Goal: Transaction & Acquisition: Purchase product/service

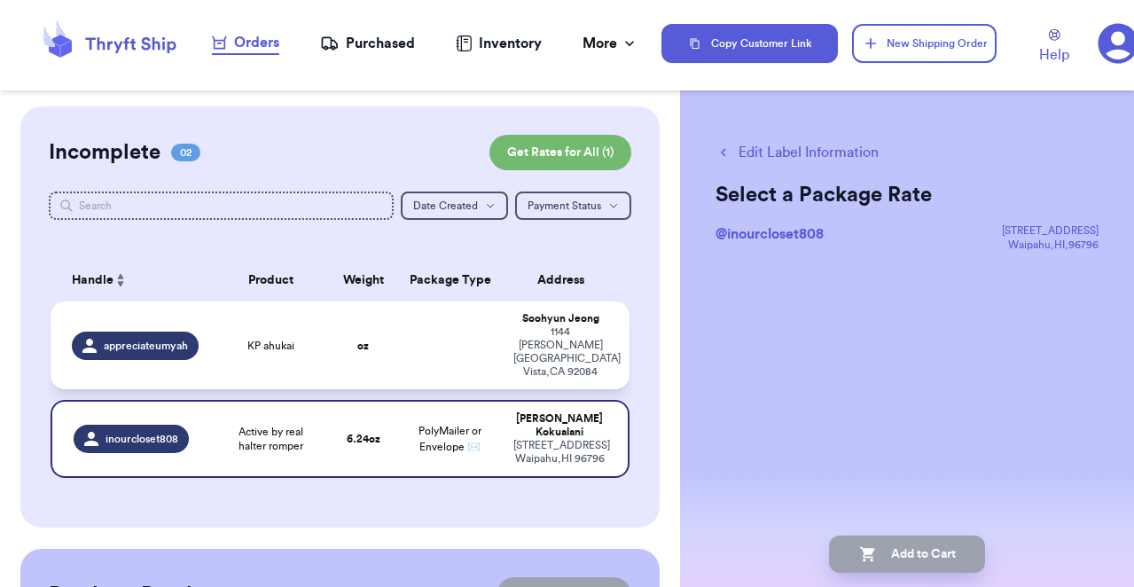
click at [403, 344] on td at bounding box center [450, 346] width 105 height 88
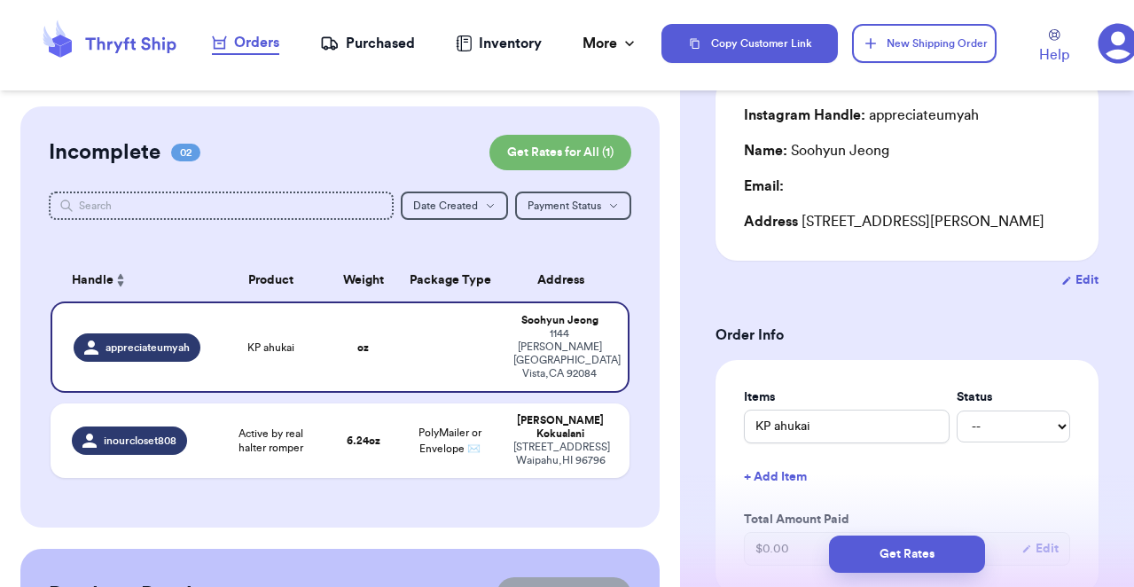
scroll to position [307, 0]
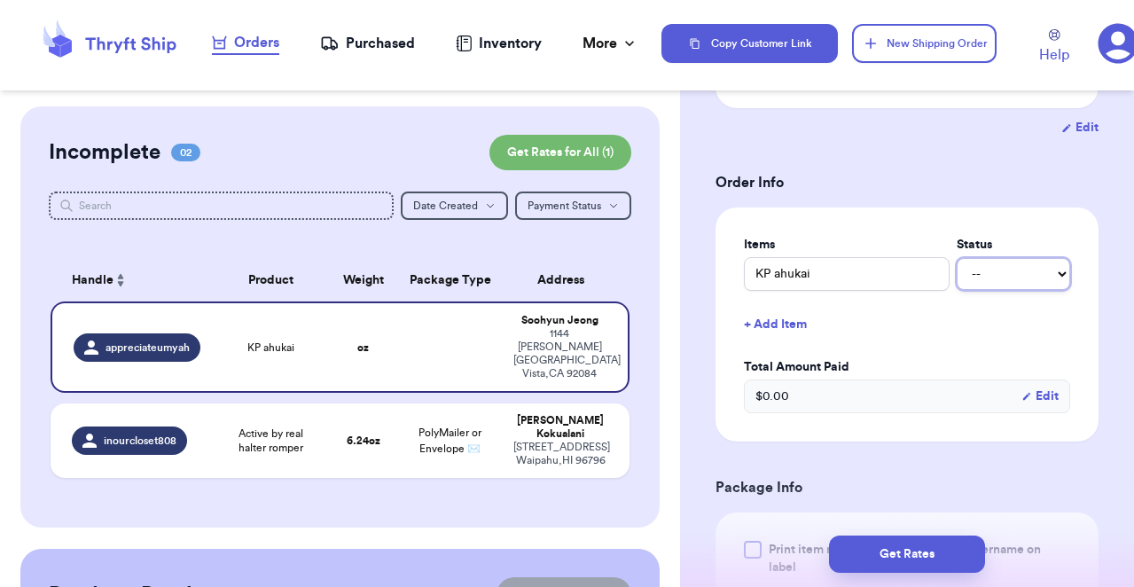
click at [1042, 267] on select "-- Paid Owes" at bounding box center [1014, 274] width 114 height 32
select select "paid"
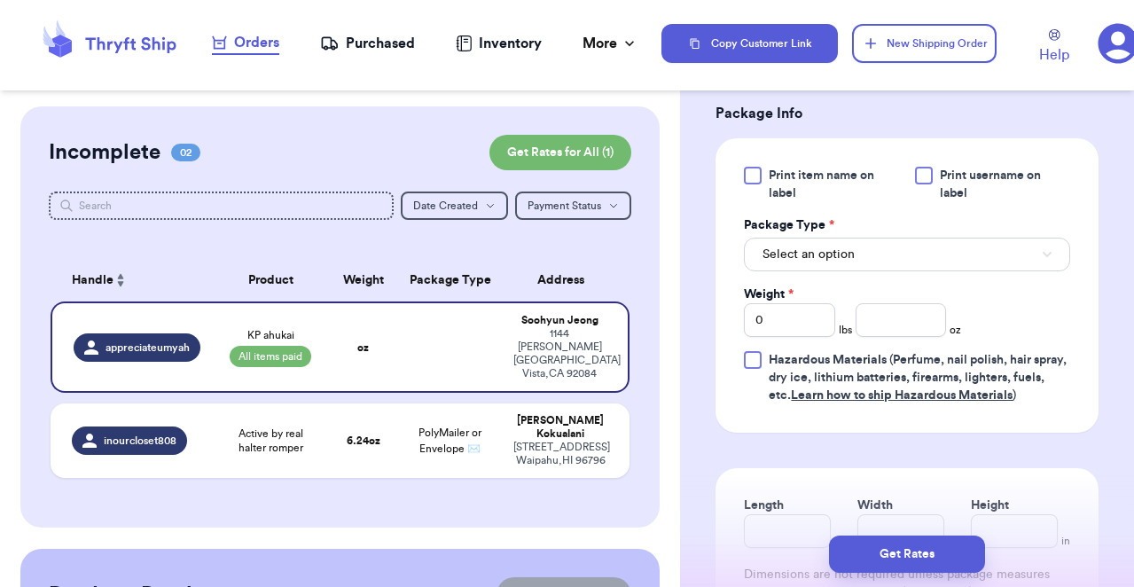
scroll to position [682, 0]
click at [881, 269] on button "Select an option" at bounding box center [907, 254] width 326 height 34
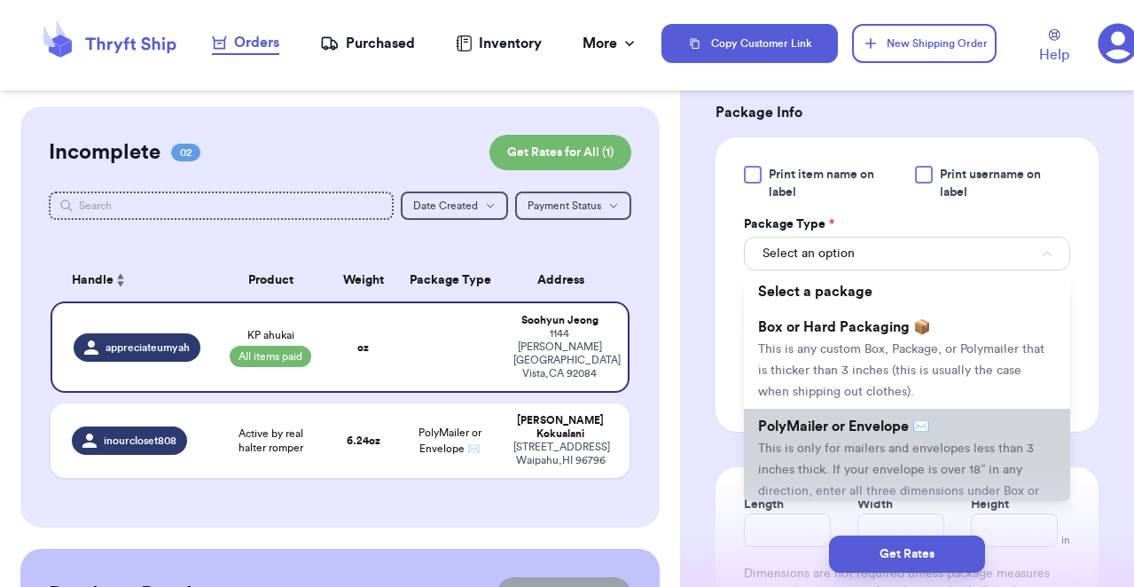
click at [896, 440] on li "PolyMailer or Envelope ✉️ This is only for mailers and envelopes less than 3 in…" at bounding box center [907, 469] width 326 height 121
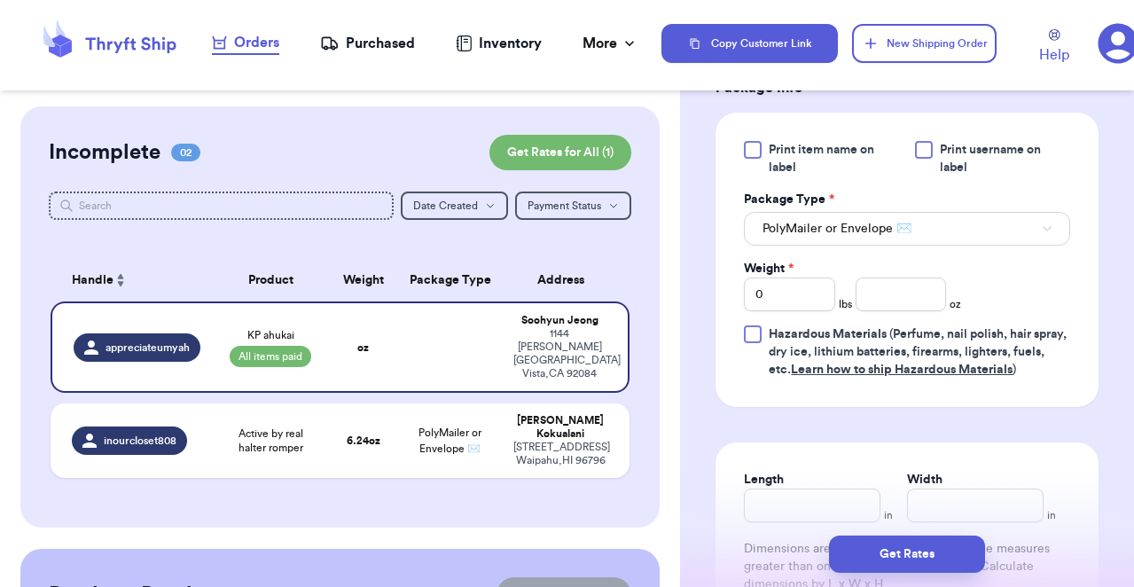
scroll to position [710, 0]
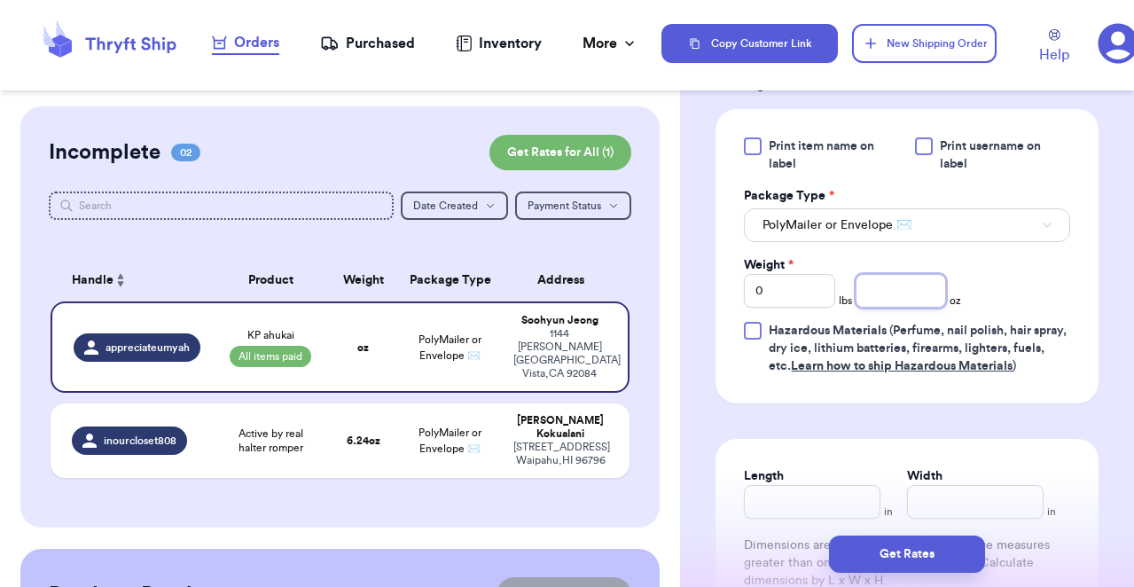
click at [911, 299] on input "number" at bounding box center [901, 291] width 91 height 34
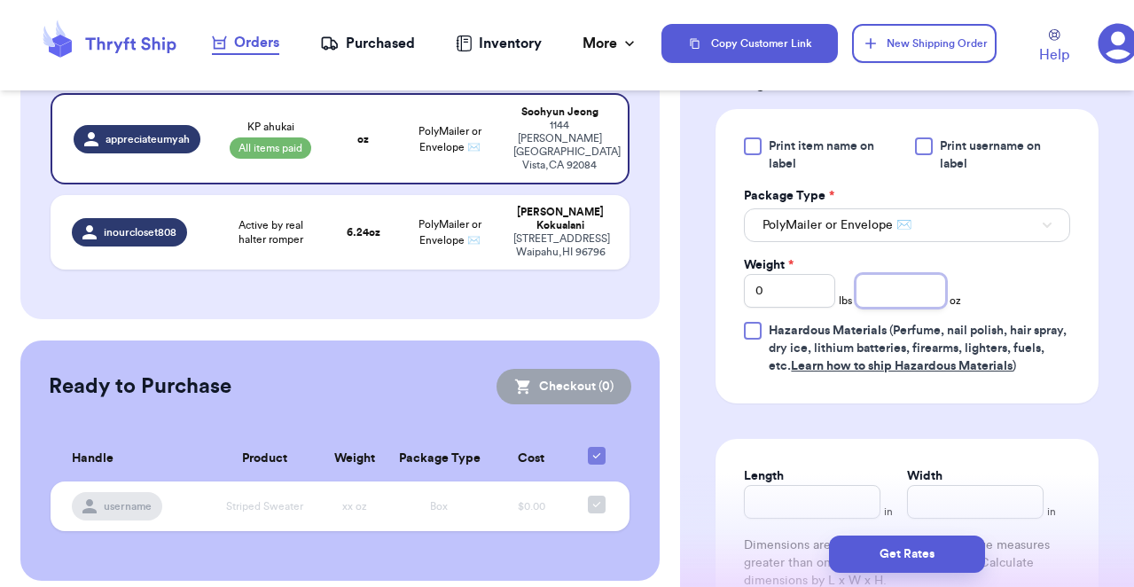
scroll to position [0, 0]
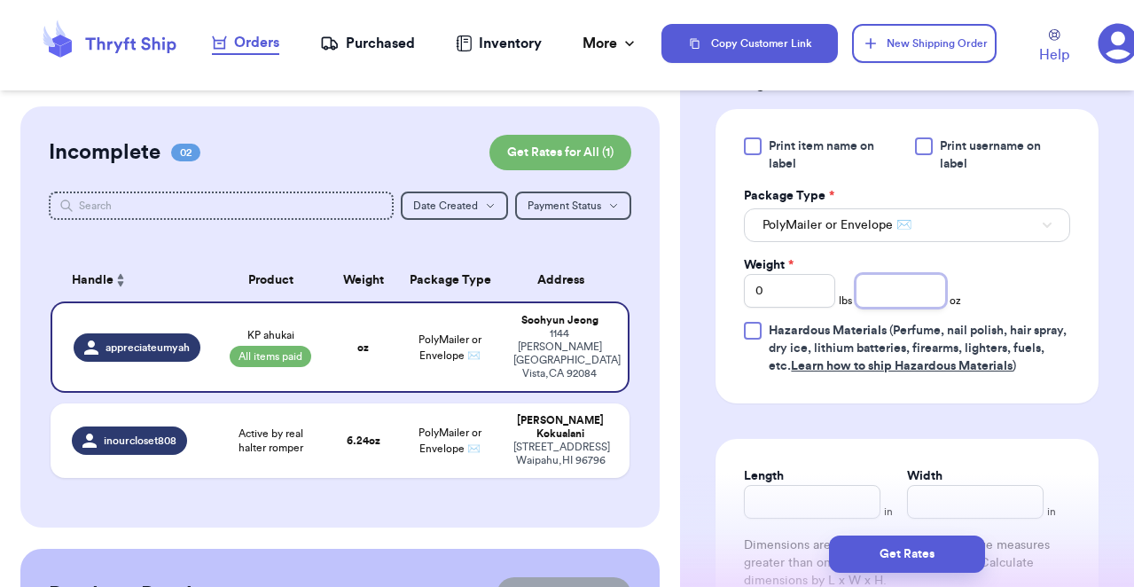
type input "5"
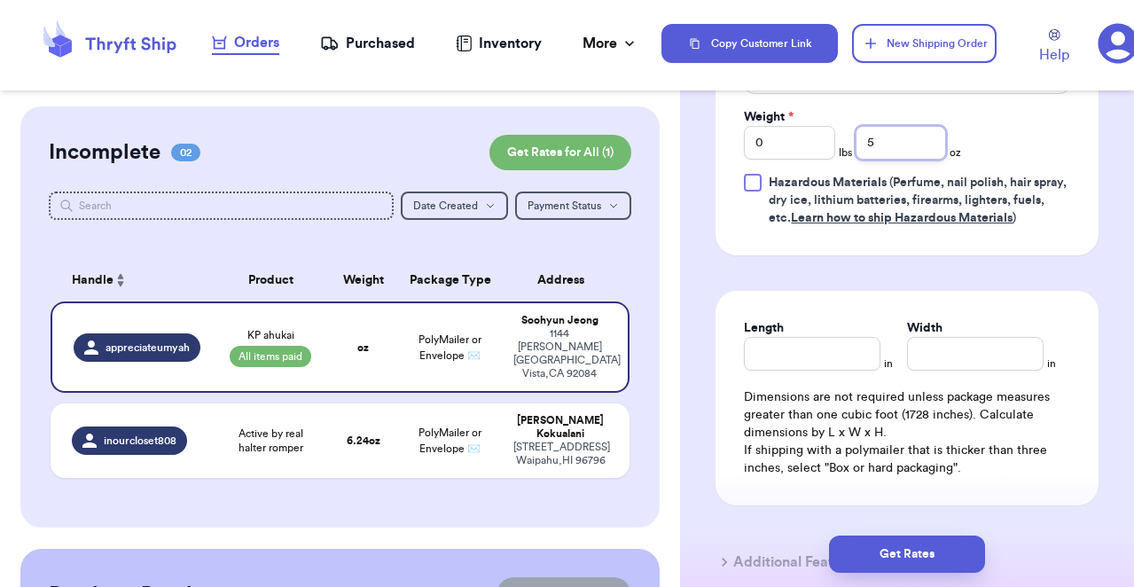
scroll to position [864, 0]
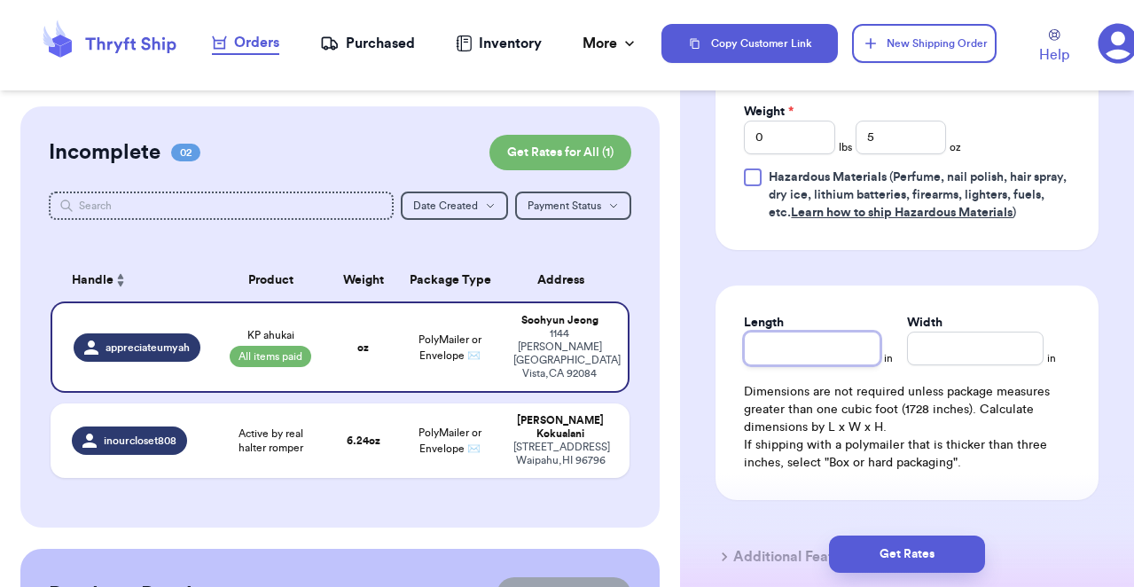
click at [850, 348] on input "Length" at bounding box center [812, 349] width 137 height 34
click at [959, 356] on input "Width *" at bounding box center [975, 349] width 137 height 34
click at [840, 357] on input "10" at bounding box center [812, 349] width 137 height 34
type input "13"
click at [967, 353] on input "Width *" at bounding box center [975, 349] width 137 height 34
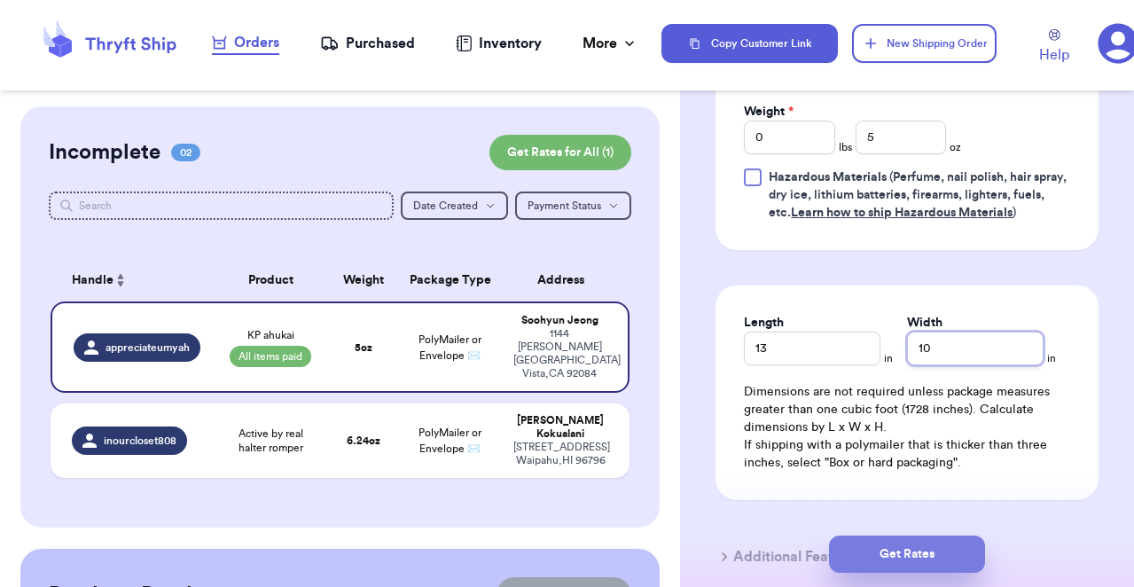
type input "10"
click at [954, 555] on button "Get Rates" at bounding box center [907, 554] width 156 height 37
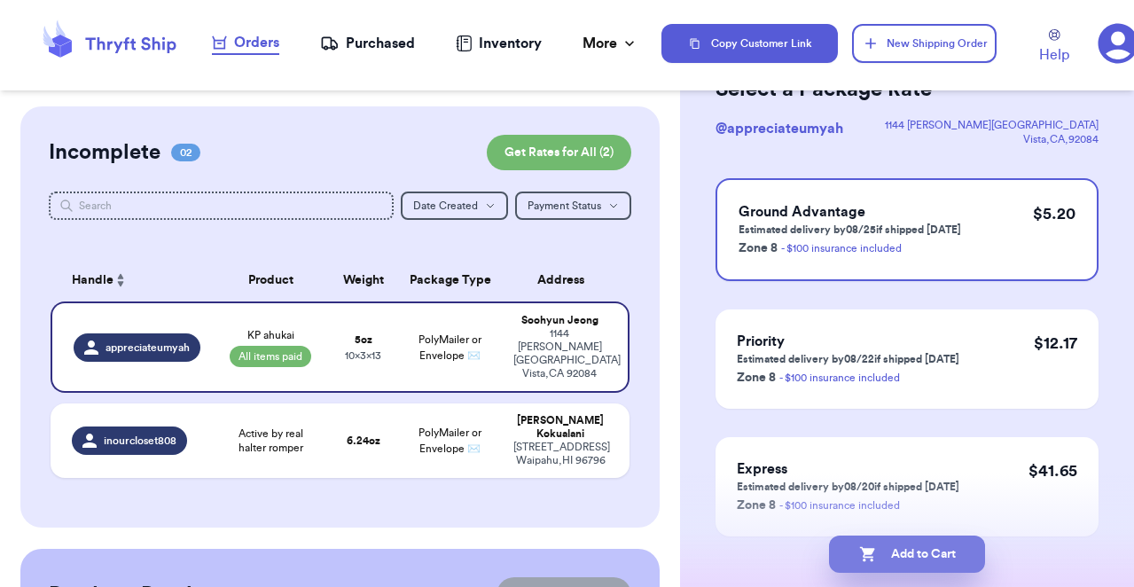
scroll to position [124, 0]
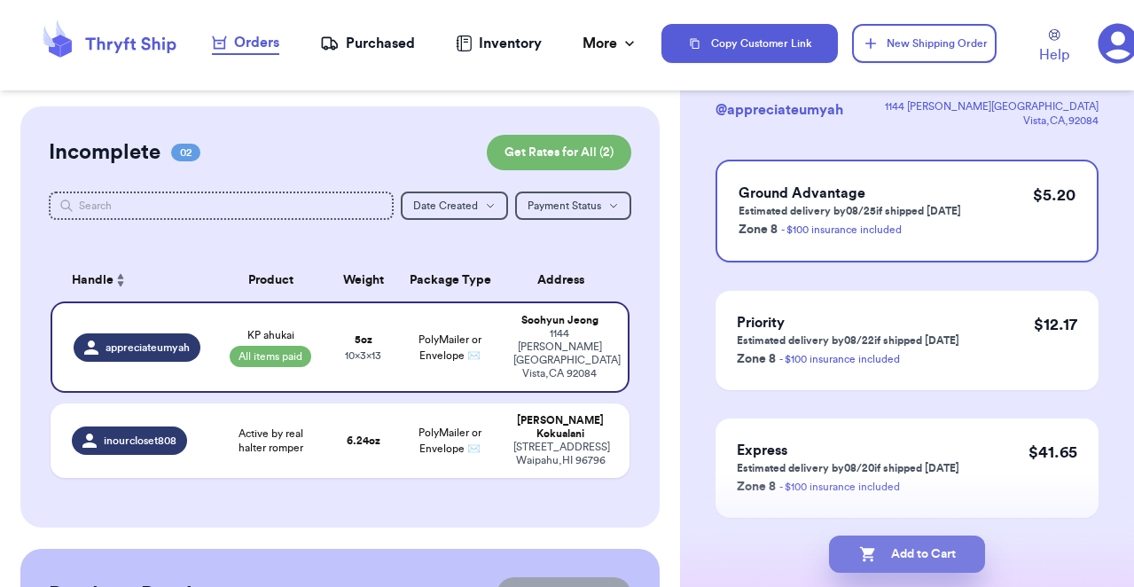
click at [916, 556] on button "Add to Cart" at bounding box center [907, 554] width 156 height 37
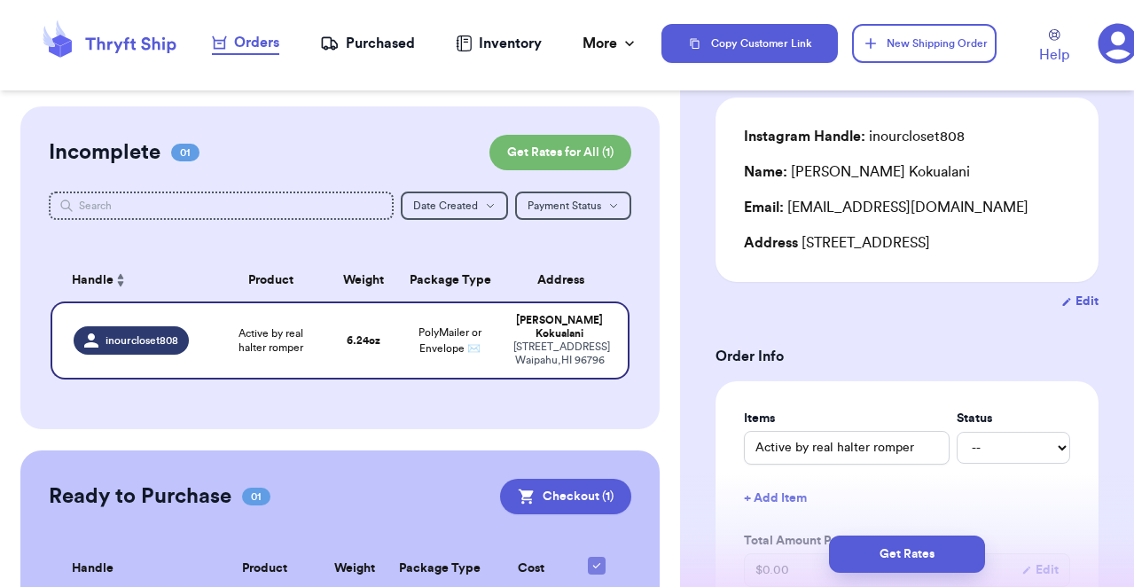
scroll to position [143, 0]
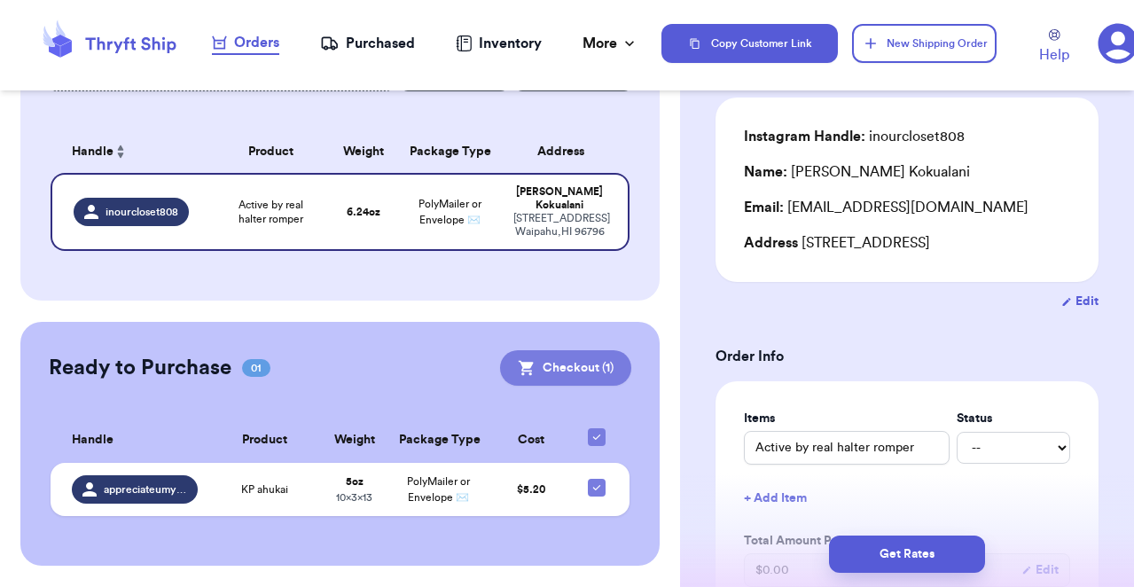
click at [559, 360] on button "Checkout ( 1 )" at bounding box center [565, 367] width 131 height 35
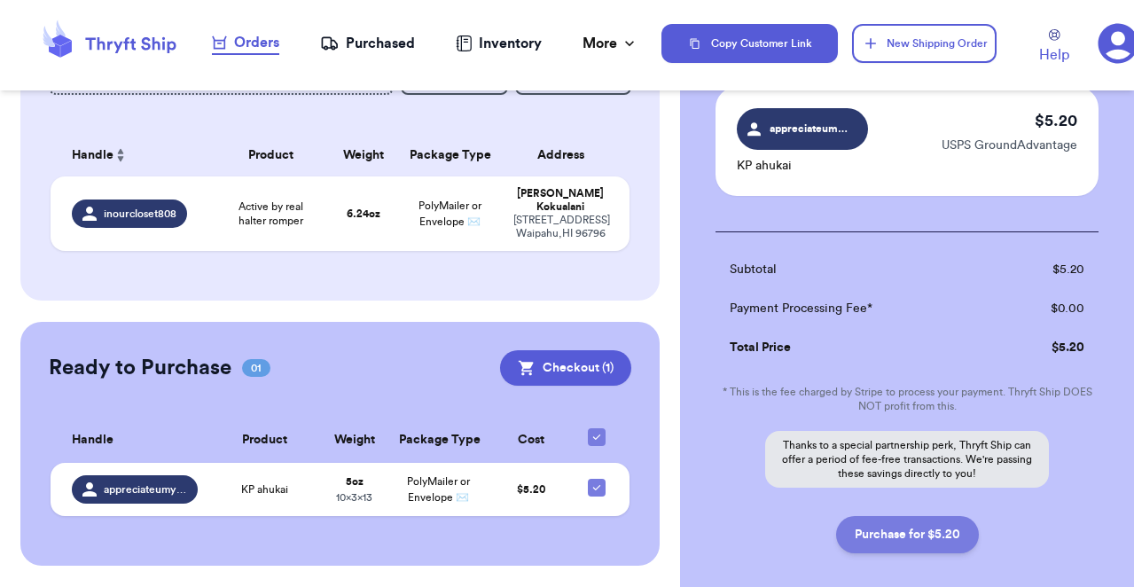
click at [952, 537] on button "Purchase for $5.20" at bounding box center [907, 534] width 143 height 37
checkbox input "false"
checkbox input "true"
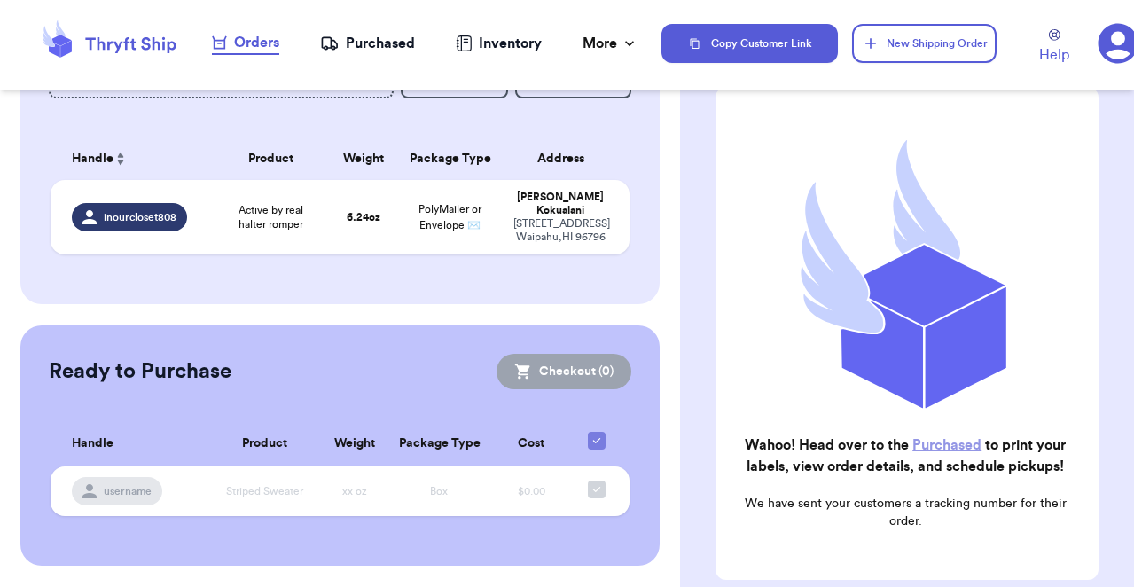
scroll to position [120, 0]
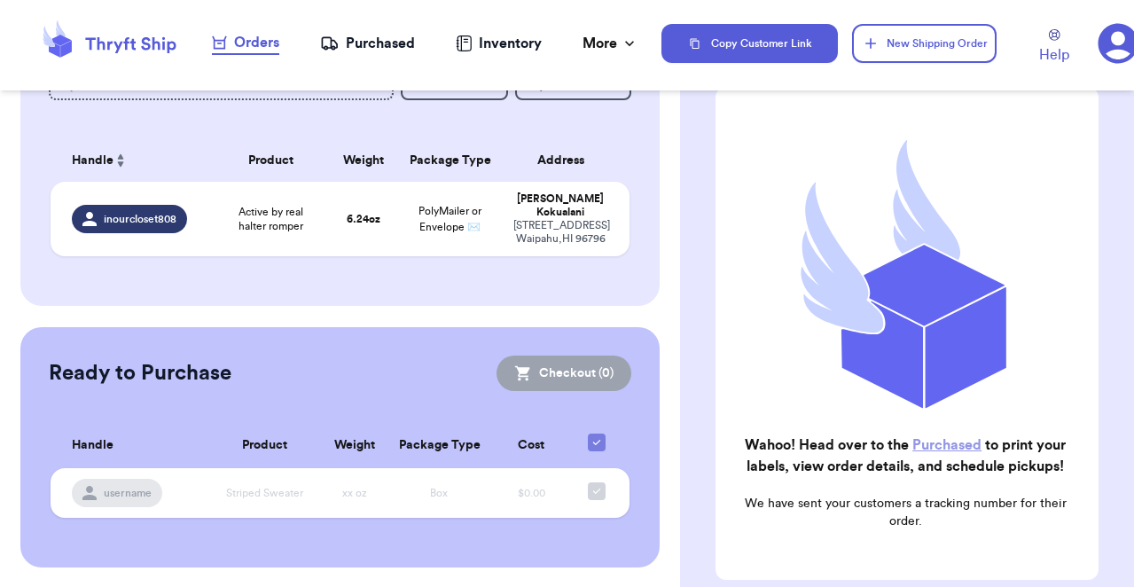
click at [394, 60] on nav "Orders Purchased Inventory More Stats Completed Orders" at bounding box center [425, 43] width 473 height 59
click at [392, 51] on div "Purchased" at bounding box center [367, 43] width 95 height 21
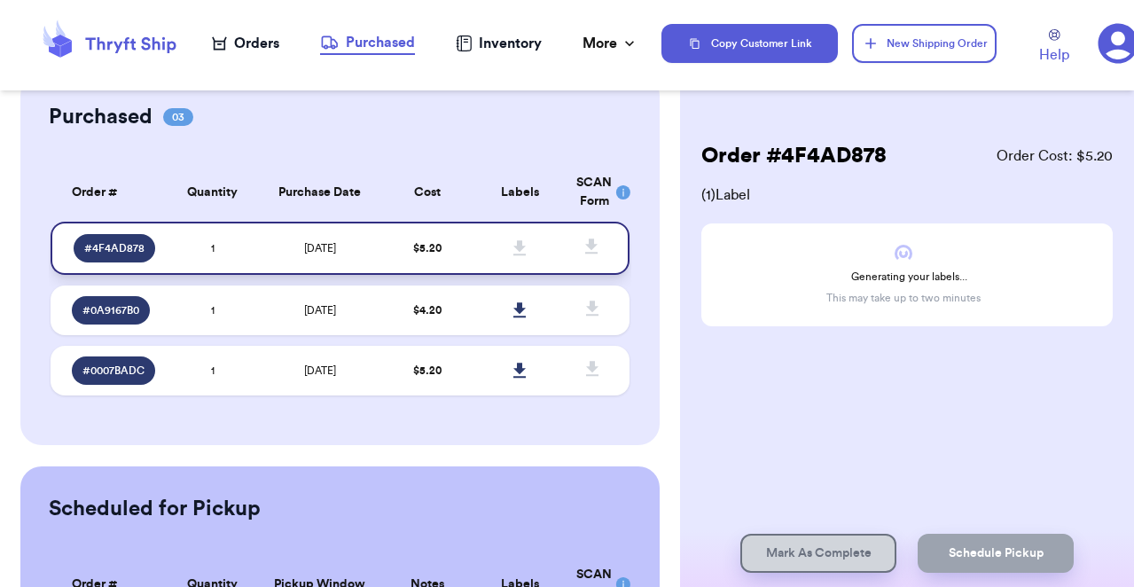
scroll to position [70, 0]
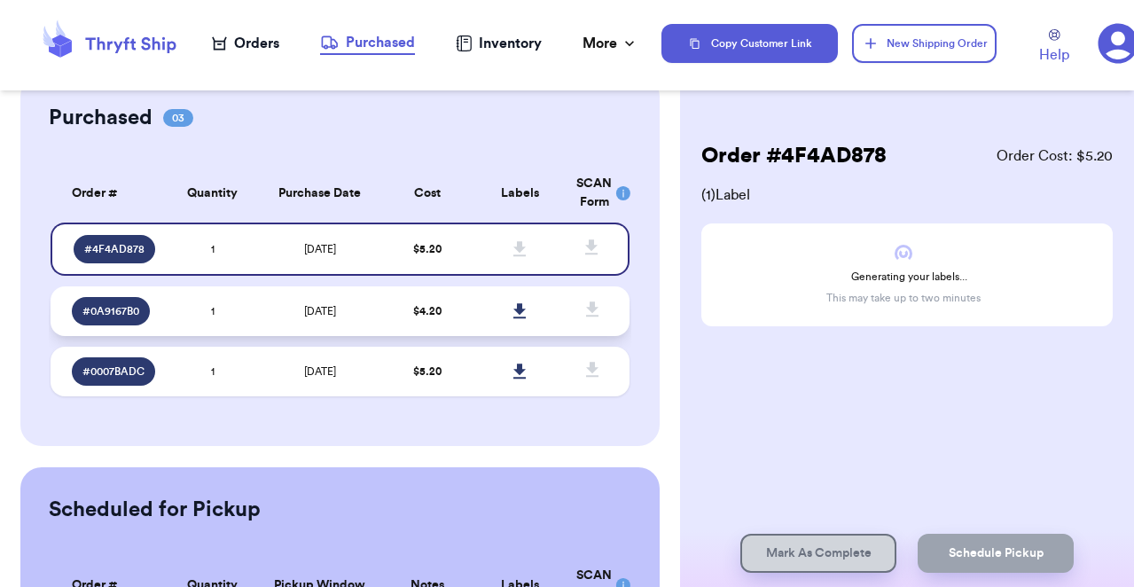
click at [403, 314] on td "$ 4.20" at bounding box center [426, 311] width 93 height 50
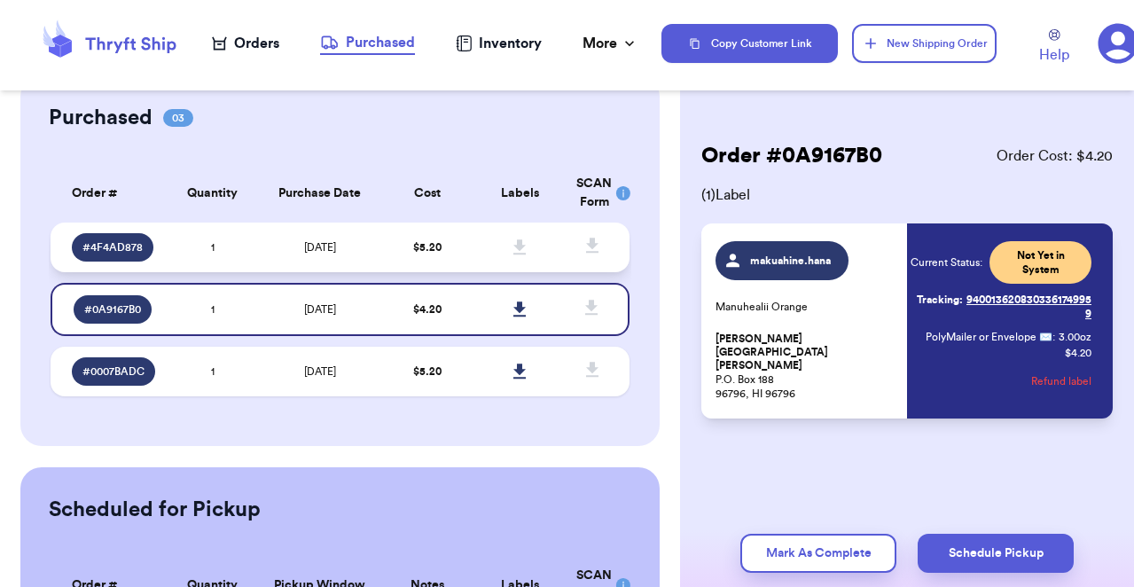
click at [479, 249] on td at bounding box center [520, 248] width 93 height 50
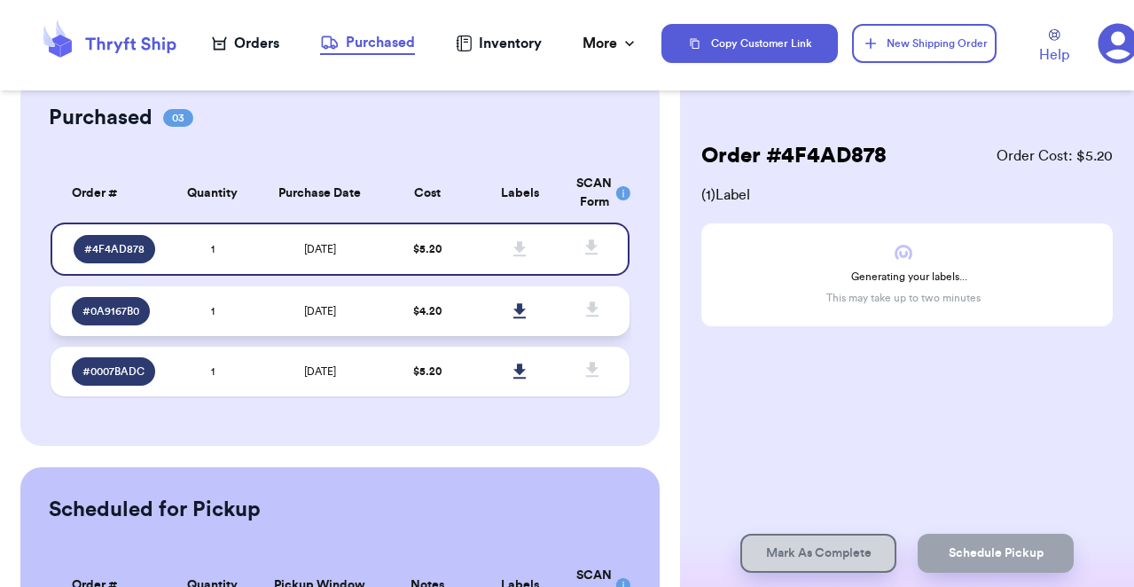
click at [293, 312] on td "[DATE]" at bounding box center [319, 311] width 121 height 50
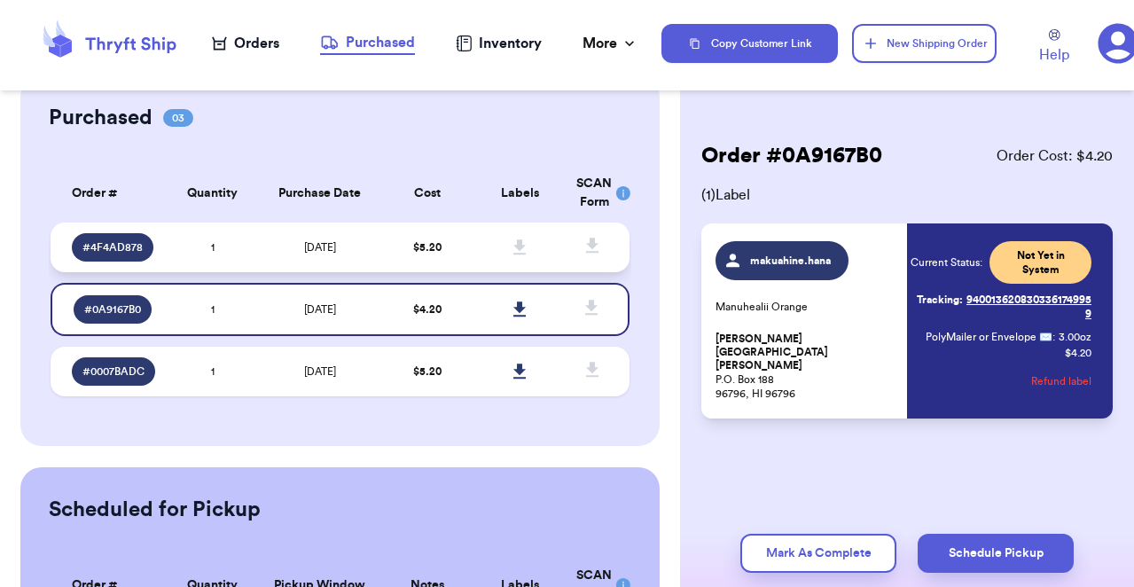
click at [363, 247] on td "[DATE]" at bounding box center [319, 248] width 121 height 50
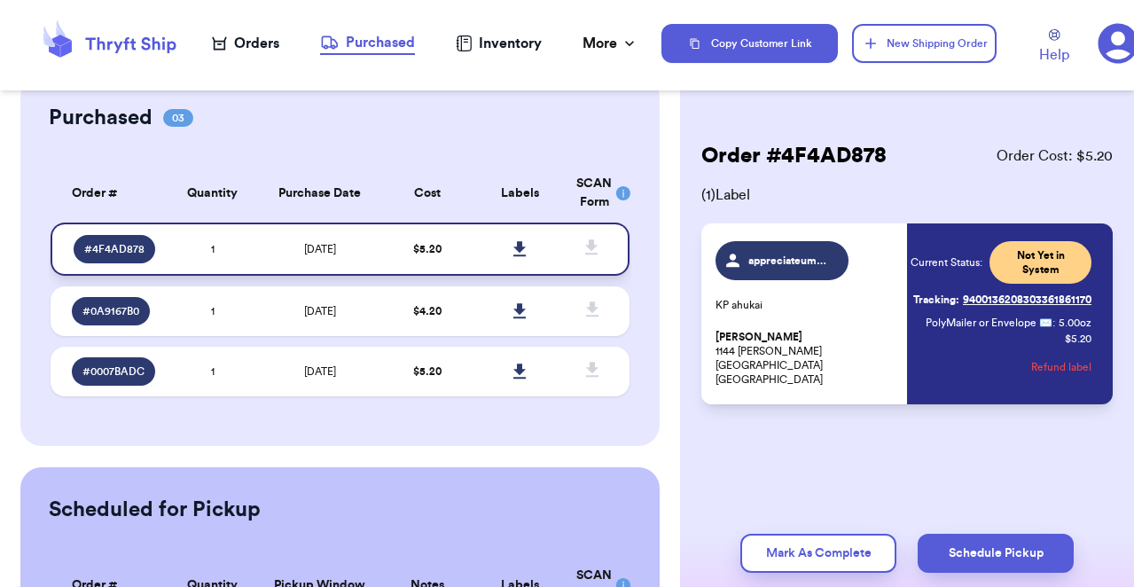
click at [520, 257] on link at bounding box center [519, 249] width 39 height 39
